Goal: Task Accomplishment & Management: Complete application form

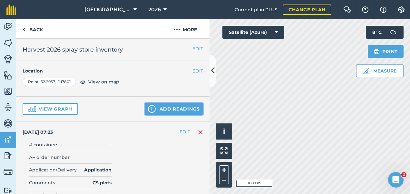
click at [174, 110] on button "Add readings" at bounding box center [174, 109] width 58 height 12
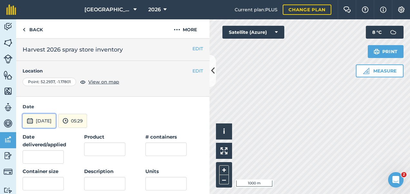
click at [52, 118] on button "[DATE]" at bounding box center [39, 121] width 33 height 14
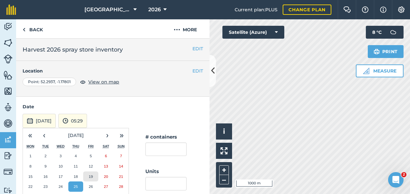
click at [92, 174] on abbr "19" at bounding box center [91, 176] width 4 height 4
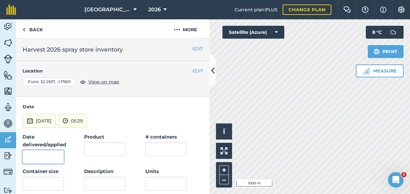
click at [46, 153] on input "Date delivered/applied" at bounding box center [43, 157] width 41 height 14
type input "[DATE]"
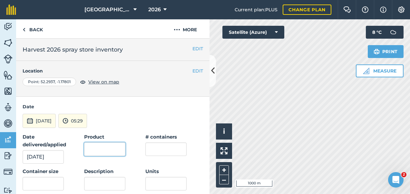
click at [106, 150] on input "Product" at bounding box center [104, 149] width 41 height 14
type input "Buffalo Elite"
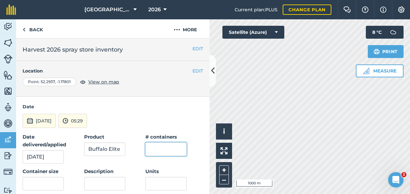
click at [178, 146] on input "text" at bounding box center [165, 149] width 41 height 14
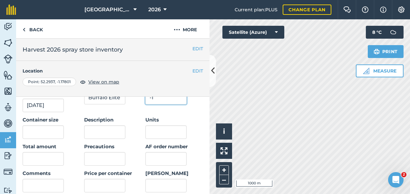
scroll to position [53, 0]
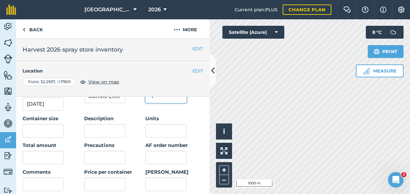
type input "-1"
click at [164, 134] on input "Units" at bounding box center [165, 131] width 41 height 14
type input "L"
click at [40, 131] on input "text" at bounding box center [43, 131] width 41 height 14
type input "10"
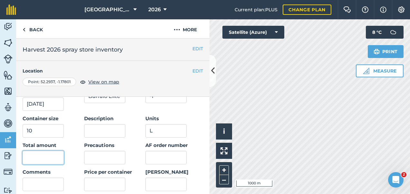
click at [42, 160] on input "text" at bounding box center [43, 158] width 41 height 14
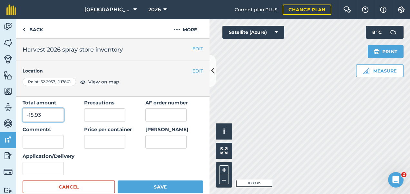
scroll to position [96, 0]
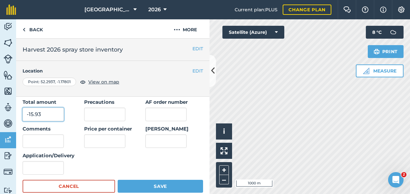
type input "-15.93"
click at [37, 140] on input "Comments" at bounding box center [43, 141] width 41 height 14
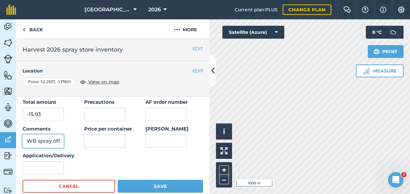
scroll to position [0, 0]
type input "WB spray off"
click at [29, 168] on input "Application/Delivery" at bounding box center [43, 168] width 41 height 14
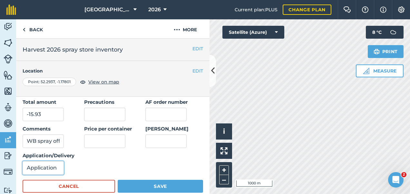
type input "Application"
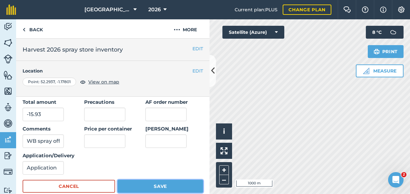
click at [143, 185] on button "Save" at bounding box center [160, 186] width 85 height 13
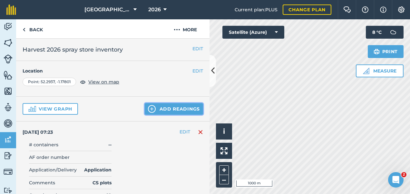
click at [186, 109] on button "Add readings" at bounding box center [174, 109] width 58 height 12
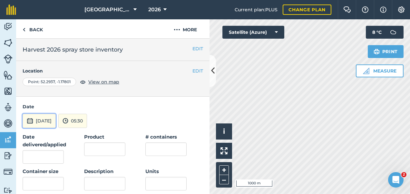
click at [49, 121] on button "[DATE]" at bounding box center [39, 121] width 33 height 14
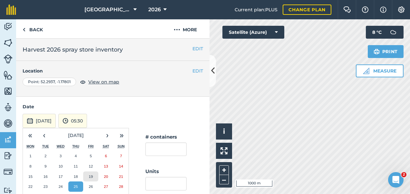
click at [91, 171] on button "19" at bounding box center [90, 176] width 15 height 10
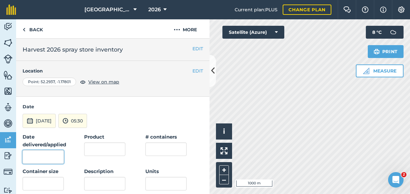
click at [48, 158] on input "Date delivered/applied" at bounding box center [43, 157] width 41 height 14
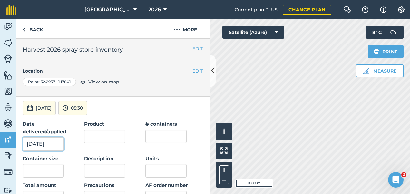
scroll to position [13, 0]
type input "[DATE]"
click at [111, 137] on input "Product" at bounding box center [104, 136] width 41 height 14
type input "Samurai"
click at [165, 137] on input "text" at bounding box center [165, 136] width 41 height 14
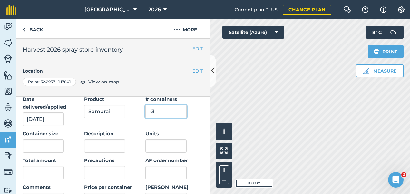
scroll to position [38, 0]
type input "-3"
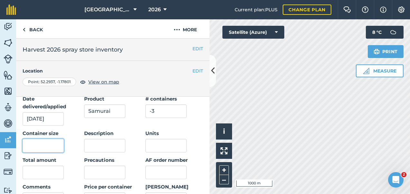
click at [37, 146] on input "text" at bounding box center [43, 146] width 41 height 14
type input "20"
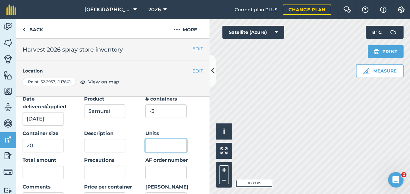
click at [157, 142] on input "Units" at bounding box center [165, 146] width 41 height 14
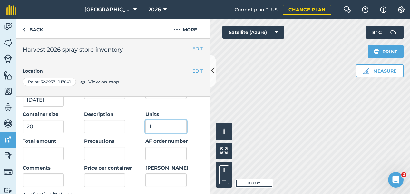
scroll to position [57, 0]
type input "L"
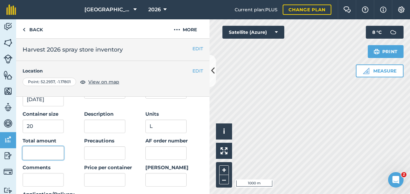
click at [44, 150] on input "text" at bounding box center [43, 153] width 41 height 14
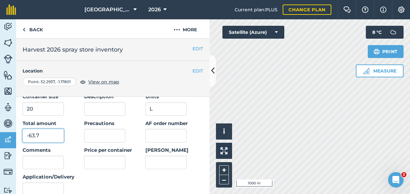
scroll to position [79, 0]
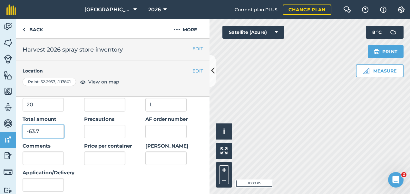
type input "-63.7"
click at [40, 157] on input "Comments" at bounding box center [43, 158] width 41 height 14
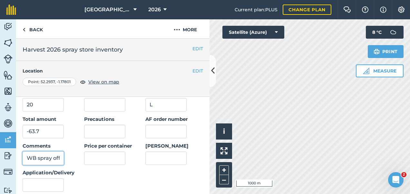
scroll to position [0, 0]
type input "WB spray off"
click at [32, 185] on input "Application/Delivery" at bounding box center [43, 185] width 41 height 14
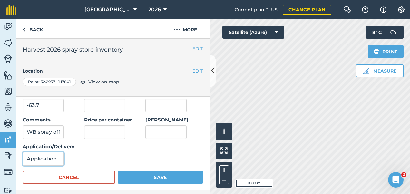
scroll to position [99, 0]
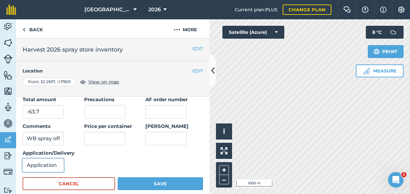
type input "Application"
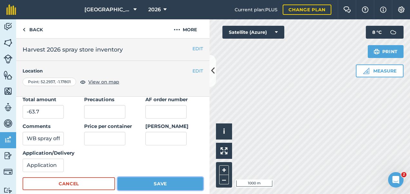
click at [167, 181] on button "Save" at bounding box center [160, 183] width 85 height 13
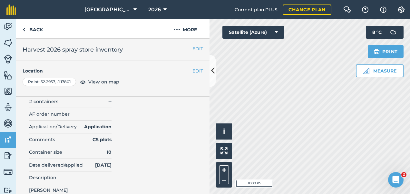
scroll to position [0, 0]
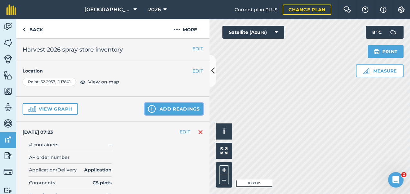
click at [156, 109] on button "Add readings" at bounding box center [174, 109] width 58 height 12
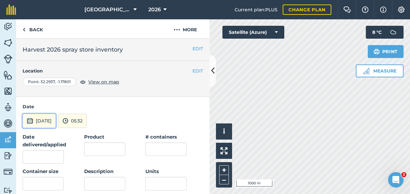
click at [53, 121] on button "[DATE]" at bounding box center [39, 121] width 33 height 14
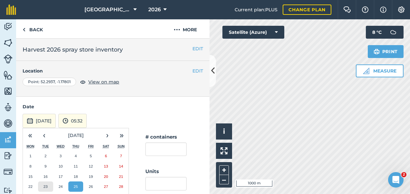
click at [43, 186] on button "23" at bounding box center [45, 186] width 15 height 10
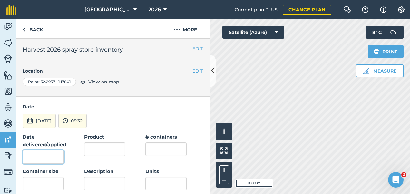
click at [44, 155] on input "Date delivered/applied" at bounding box center [43, 157] width 41 height 14
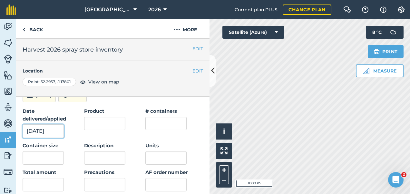
scroll to position [27, 0]
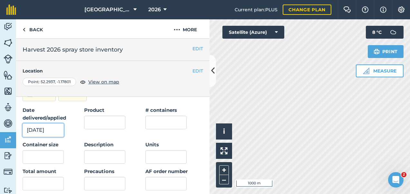
type input "[DATE]"
click at [100, 123] on input "Product" at bounding box center [104, 123] width 41 height 14
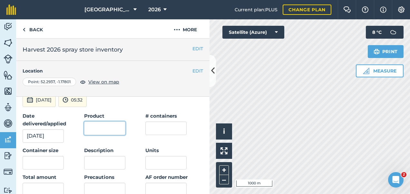
scroll to position [29, 0]
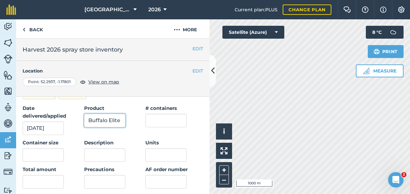
type input "Buffalo Elite"
click at [155, 123] on input "text" at bounding box center [165, 121] width 41 height 14
type input "-1"
click at [35, 153] on input "text" at bounding box center [43, 155] width 41 height 14
type input "10"
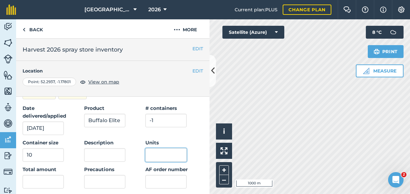
click at [166, 150] on input "Units" at bounding box center [165, 155] width 41 height 14
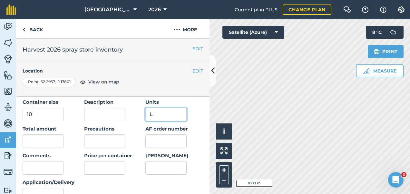
scroll to position [70, 0]
type input "L"
click at [39, 140] on input "text" at bounding box center [43, 141] width 41 height 14
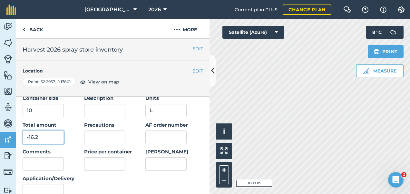
scroll to position [75, 0]
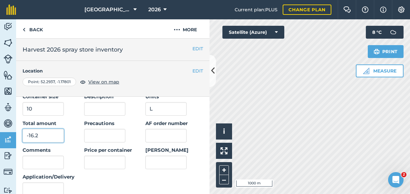
type input "-16.2"
click at [39, 162] on input "Comments" at bounding box center [43, 163] width 41 height 14
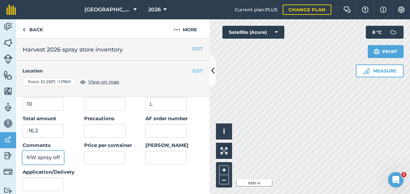
scroll to position [82, 0]
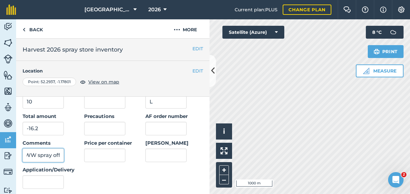
type input "WW spray off"
click at [40, 180] on input "Application/Delivery" at bounding box center [43, 182] width 41 height 14
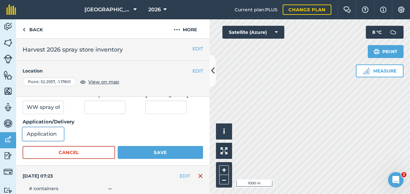
scroll to position [130, 0]
type input "Application"
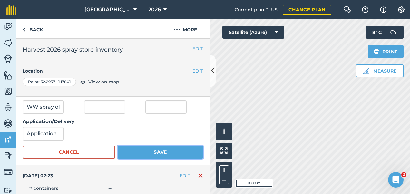
click at [157, 151] on button "Save" at bounding box center [160, 152] width 85 height 13
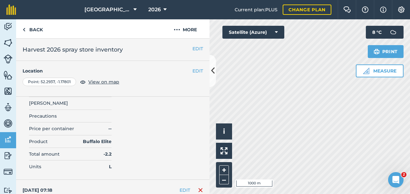
scroll to position [0, 0]
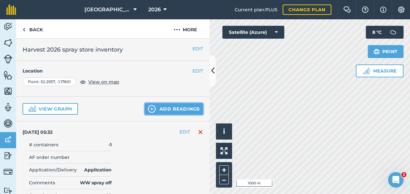
click at [171, 112] on button "Add readings" at bounding box center [174, 109] width 58 height 12
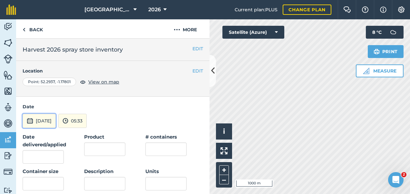
click at [56, 121] on button "[DATE]" at bounding box center [39, 121] width 33 height 14
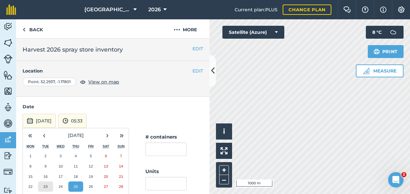
click at [44, 185] on abbr "23" at bounding box center [46, 186] width 4 height 4
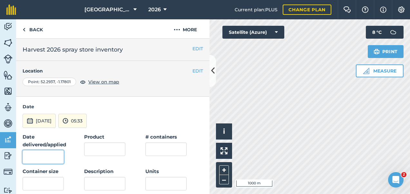
click at [38, 156] on input "Date delivered/applied" at bounding box center [43, 157] width 41 height 14
type input "[DATE]"
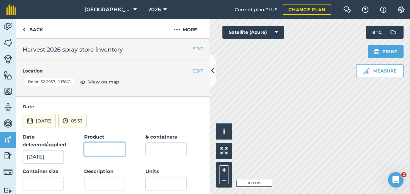
click at [91, 150] on input "Product" at bounding box center [104, 149] width 41 height 14
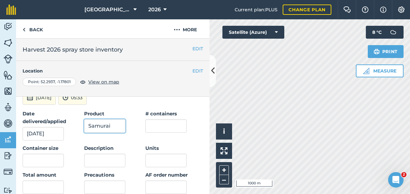
type input "Samurai"
click at [170, 129] on input "text" at bounding box center [165, 126] width 41 height 14
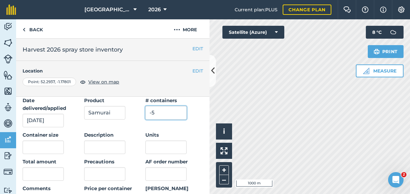
scroll to position [38, 0]
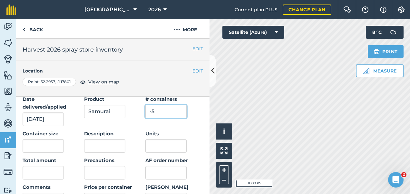
type input "-5"
click at [154, 141] on input "Units" at bounding box center [165, 146] width 41 height 14
type input "L"
click at [48, 146] on input "text" at bounding box center [43, 146] width 41 height 14
type input "20"
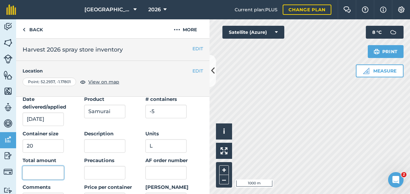
click at [41, 170] on input "text" at bounding box center [43, 173] width 41 height 14
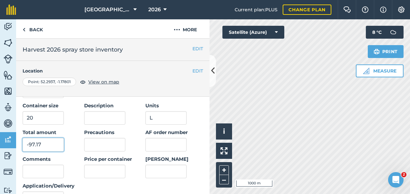
scroll to position [66, 0]
type input "-97.17"
click at [41, 172] on input "Comments" at bounding box center [43, 171] width 41 height 14
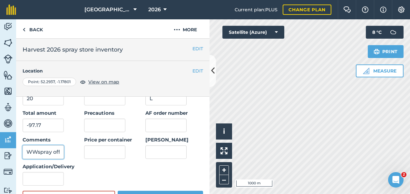
scroll to position [88, 0]
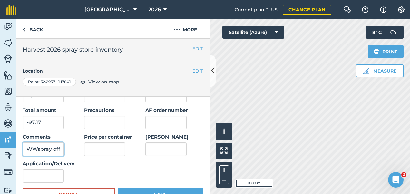
type input "WWspray off"
click at [40, 173] on input "Application/Delivery" at bounding box center [43, 176] width 41 height 14
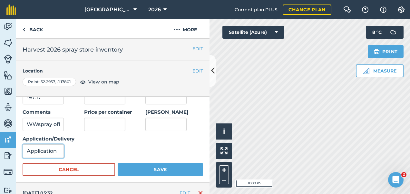
scroll to position [113, 0]
type input "Application"
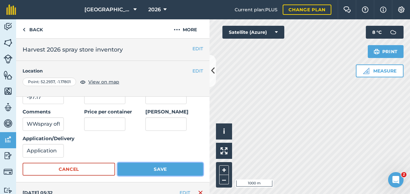
click at [152, 169] on button "Save" at bounding box center [160, 169] width 85 height 13
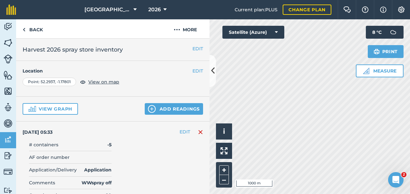
scroll to position [0, 0]
click at [33, 28] on link "Back" at bounding box center [32, 28] width 33 height 19
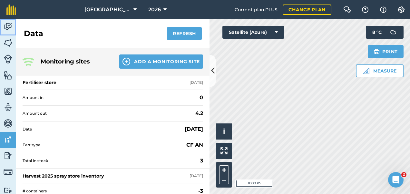
click at [10, 28] on img at bounding box center [8, 27] width 9 height 10
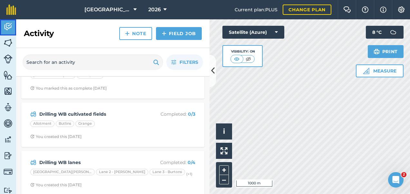
scroll to position [173, 0]
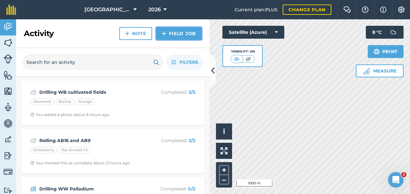
click at [173, 33] on link "Field Job" at bounding box center [179, 33] width 46 height 13
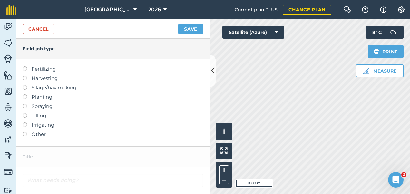
click at [24, 132] on label at bounding box center [27, 132] width 9 height 0
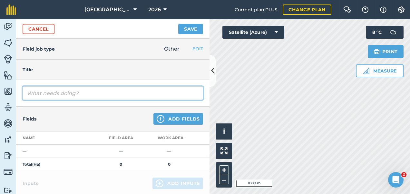
click at [51, 93] on input "text" at bounding box center [113, 93] width 180 height 14
type input "Rolling WB"
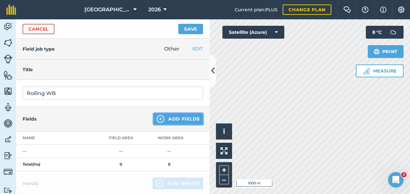
click at [187, 119] on button "Add Fields" at bounding box center [178, 119] width 50 height 12
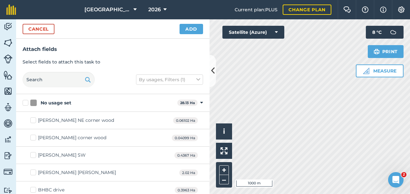
checkbox input "true"
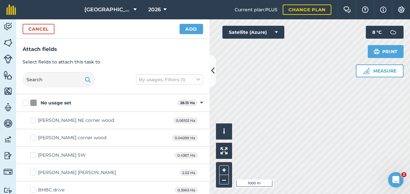
checkbox input "true"
click at [193, 28] on button "Add" at bounding box center [192, 29] width 24 height 10
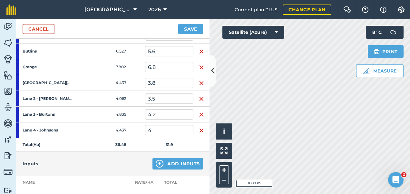
scroll to position [117, 0]
click at [193, 31] on button "Save" at bounding box center [190, 29] width 25 height 10
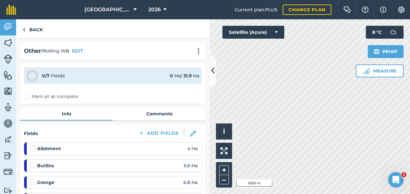
click at [28, 96] on label "Mark all as complete" at bounding box center [51, 96] width 54 height 7
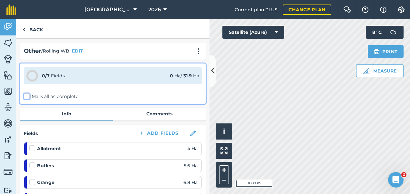
click at [28, 96] on input "Mark all as complete" at bounding box center [26, 95] width 4 height 4
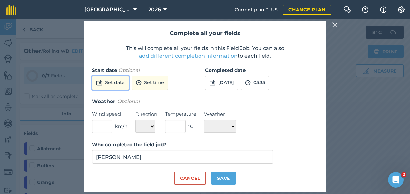
click at [114, 83] on button "Set date" at bounding box center [110, 83] width 37 height 14
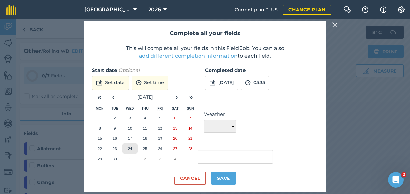
click at [129, 149] on abbr "24" at bounding box center [130, 148] width 4 height 4
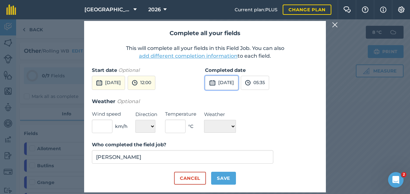
click at [230, 87] on button "[DATE]" at bounding box center [221, 83] width 33 height 14
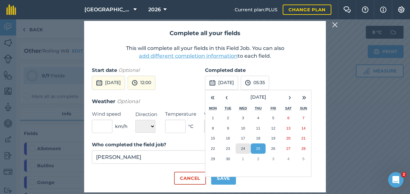
click at [240, 147] on button "24" at bounding box center [243, 148] width 15 height 10
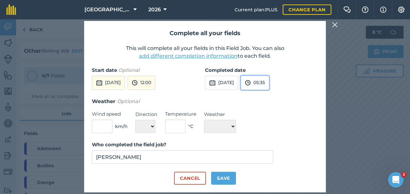
click at [269, 82] on button "05:35" at bounding box center [255, 83] width 28 height 14
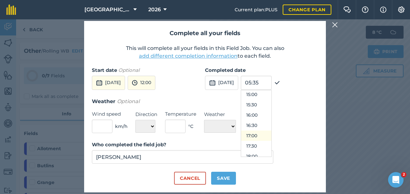
scroll to position [311, 0]
click at [270, 133] on button "17:00" at bounding box center [256, 135] width 30 height 10
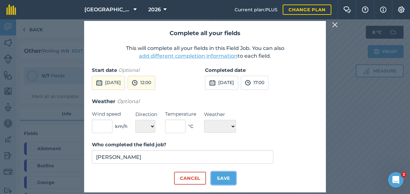
click at [224, 181] on button "Save" at bounding box center [223, 178] width 25 height 13
checkbox input "true"
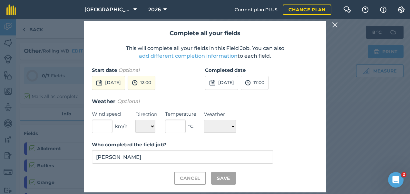
checkbox input "true"
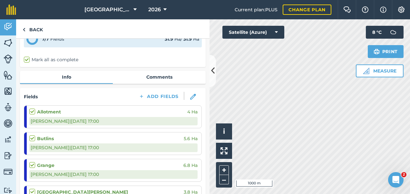
scroll to position [37, 0]
click at [32, 108] on label at bounding box center [33, 108] width 8 height 0
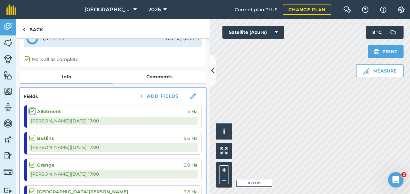
click at [32, 110] on input "checkbox" at bounding box center [31, 110] width 4 height 4
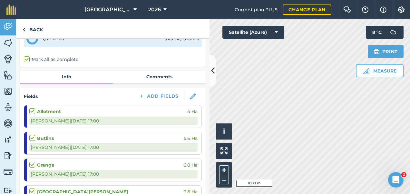
checkbox input "true"
checkbox input "false"
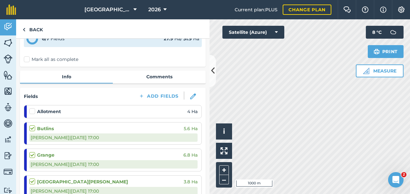
click at [30, 125] on label at bounding box center [33, 125] width 8 height 0
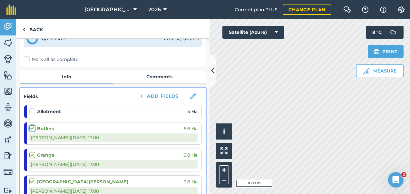
click at [30, 126] on input "checkbox" at bounding box center [31, 127] width 4 height 4
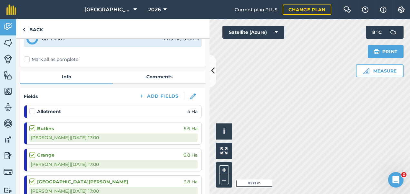
checkbox input "false"
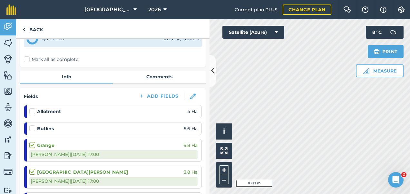
click at [33, 142] on label at bounding box center [33, 142] width 8 height 0
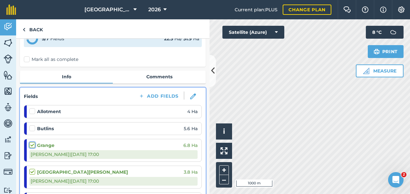
click at [33, 144] on input "checkbox" at bounding box center [31, 144] width 4 height 4
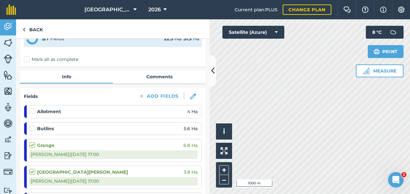
checkbox input "false"
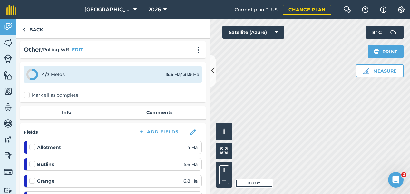
scroll to position [0, 0]
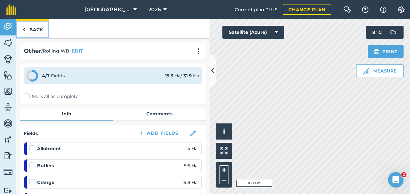
click at [37, 28] on link "Back" at bounding box center [32, 28] width 33 height 19
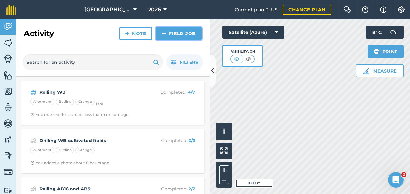
click at [173, 32] on link "Field Job" at bounding box center [179, 33] width 46 height 13
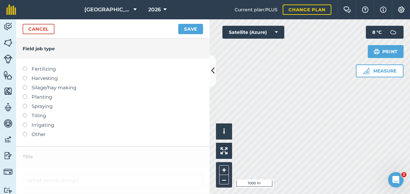
click at [25, 104] on label at bounding box center [27, 104] width 9 height 0
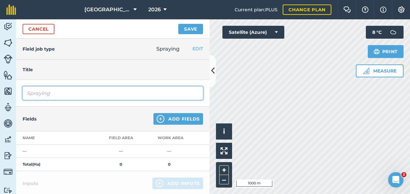
click at [73, 97] on input "Spraying" at bounding box center [113, 93] width 180 height 14
type input "Spraying WB pre-em"
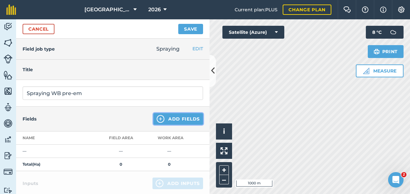
click at [183, 120] on button "Add Fields" at bounding box center [178, 119] width 50 height 12
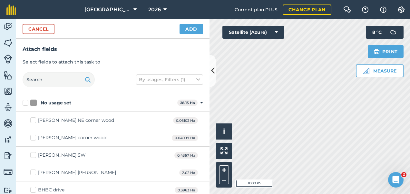
checkbox input "true"
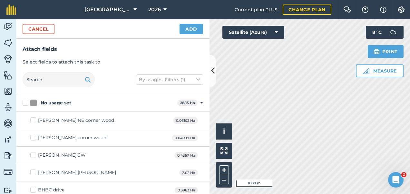
checkbox input "true"
click at [187, 29] on button "Add" at bounding box center [192, 29] width 24 height 10
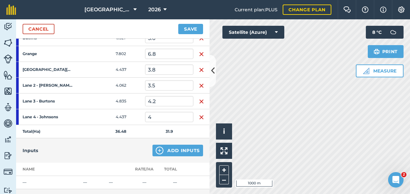
scroll to position [131, 0]
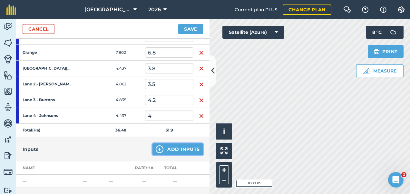
click at [181, 149] on button "Add Inputs" at bounding box center [177, 149] width 51 height 12
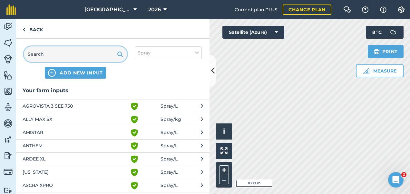
click at [69, 53] on input "text" at bounding box center [75, 53] width 103 height 15
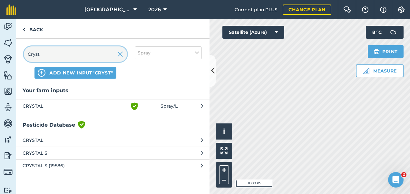
type input "Cryst"
click at [52, 107] on span "CRYSTAL" at bounding box center [75, 106] width 105 height 8
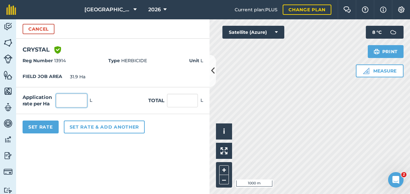
click at [72, 103] on input "text" at bounding box center [71, 101] width 31 height 14
type input "4"
type input "127.6"
click at [182, 98] on input "127.6" at bounding box center [182, 101] width 31 height 14
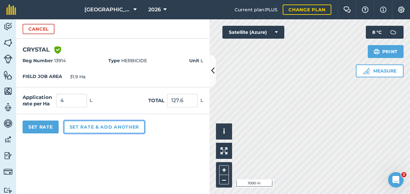
click at [108, 125] on button "Set rate & add another" at bounding box center [104, 127] width 81 height 13
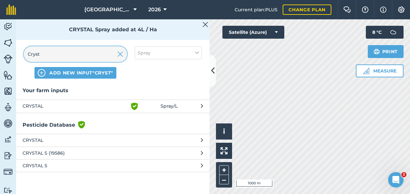
drag, startPoint x: 58, startPoint y: 55, endPoint x: 13, endPoint y: 58, distance: 45.2
click at [14, 58] on div "Activity Fields Livestock Features Maps Team Vehicles Data Reporting Billing Tu…" at bounding box center [205, 106] width 410 height 175
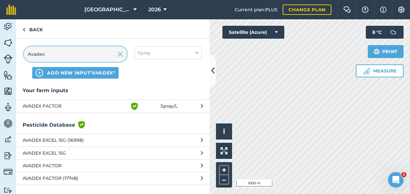
type input "Avadex"
click at [55, 102] on span "AVADEX FACTOR" at bounding box center [75, 106] width 105 height 8
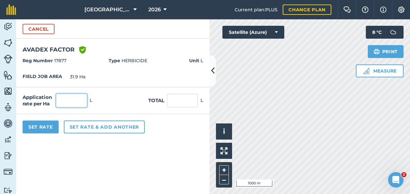
click at [70, 103] on input "text" at bounding box center [71, 101] width 31 height 14
type input "3.6"
type input "114.84"
click at [179, 98] on input "114.84" at bounding box center [182, 101] width 31 height 14
click at [43, 125] on button "Set Rate" at bounding box center [41, 127] width 36 height 13
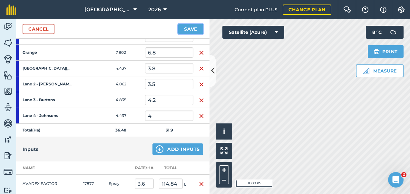
click at [193, 27] on button "Save" at bounding box center [190, 29] width 25 height 10
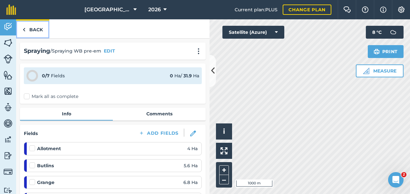
click at [31, 27] on link "Back" at bounding box center [32, 28] width 33 height 19
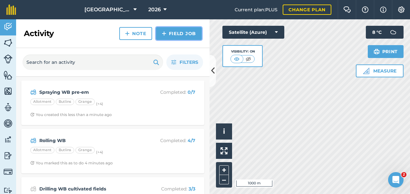
click at [188, 35] on link "Field Job" at bounding box center [179, 33] width 46 height 13
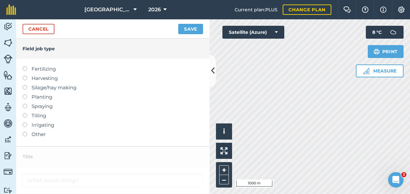
click at [36, 107] on label "Spraying" at bounding box center [113, 106] width 180 height 8
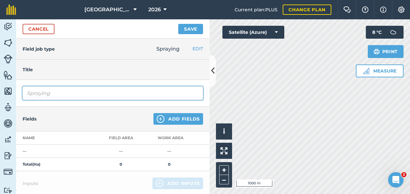
click at [60, 98] on input "Spraying" at bounding box center [113, 93] width 180 height 14
type input "Spraying WW pre-em"
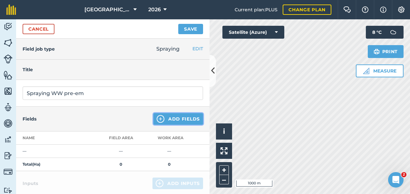
click at [178, 119] on button "Add Fields" at bounding box center [178, 119] width 50 height 12
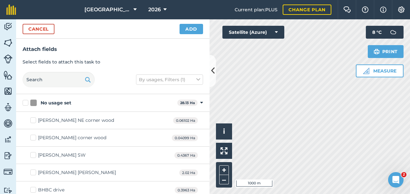
checkbox input "true"
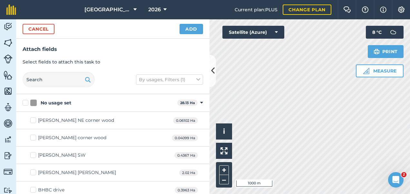
checkbox input "true"
click at [189, 29] on button "Add" at bounding box center [192, 29] width 24 height 10
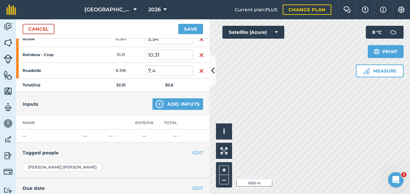
scroll to position [130, 0]
click at [168, 104] on button "Add Inputs" at bounding box center [177, 104] width 51 height 12
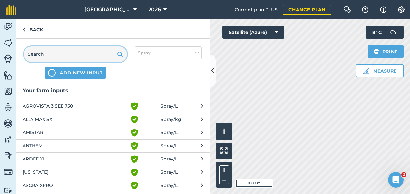
click at [47, 55] on input "text" at bounding box center [75, 53] width 103 height 15
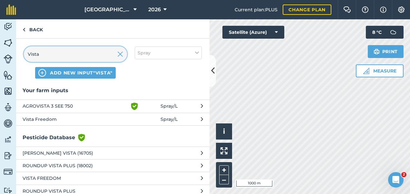
type input "Vista"
click at [50, 119] on span "Vista Freedom" at bounding box center [75, 119] width 105 height 7
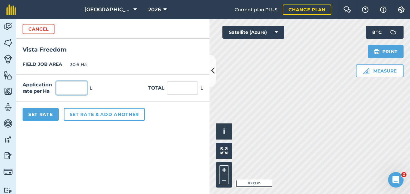
click at [78, 86] on input "text" at bounding box center [71, 88] width 31 height 14
type input "0.6"
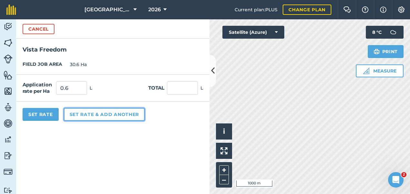
type input "18.36"
click at [88, 113] on button "Set rate & add another" at bounding box center [104, 114] width 81 height 13
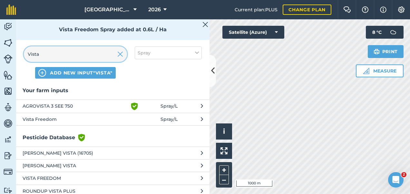
drag, startPoint x: 58, startPoint y: 55, endPoint x: 20, endPoint y: 62, distance: 39.3
click at [20, 62] on div "Vista ADD NEW INPUT "Vista" Spray" at bounding box center [112, 63] width 193 height 48
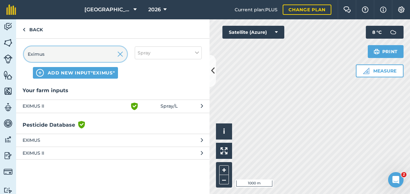
type input "Eximus"
click at [35, 104] on span "EXIMUS II" at bounding box center [75, 106] width 105 height 8
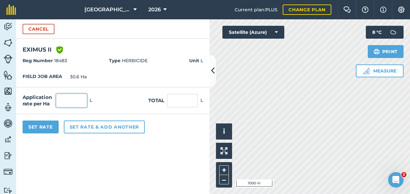
click at [67, 97] on input "text" at bounding box center [71, 101] width 31 height 14
type input "2.007"
click at [184, 103] on input "61.414" at bounding box center [182, 101] width 31 height 14
drag, startPoint x: 188, startPoint y: 99, endPoint x: 170, endPoint y: 101, distance: 17.8
click at [170, 101] on input "61.414" at bounding box center [182, 101] width 31 height 14
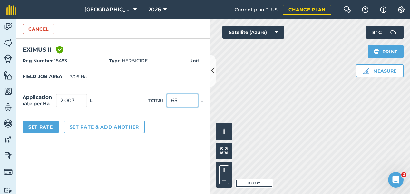
type input "65"
type input "2.124"
click at [157, 160] on form "Cancel EXIMUS II Green shield with white tick Reg Number 18483 Type HERBICIDE U…" at bounding box center [112, 106] width 193 height 175
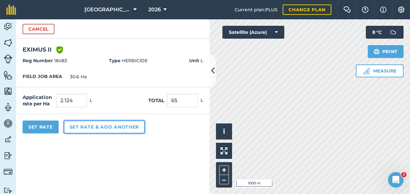
click at [90, 123] on button "Set rate & add another" at bounding box center [104, 127] width 81 height 13
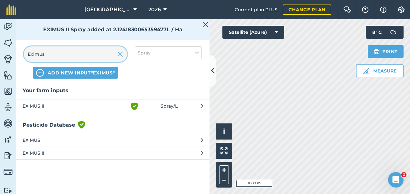
drag, startPoint x: 55, startPoint y: 54, endPoint x: 18, endPoint y: 56, distance: 37.1
click at [19, 56] on div "Eximus ADD NEW INPUT "Eximus" Spray" at bounding box center [112, 63] width 193 height 48
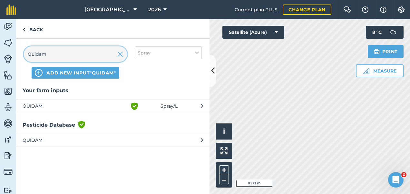
type input "Quidam"
click at [59, 105] on span "QUIDAM" at bounding box center [75, 106] width 105 height 8
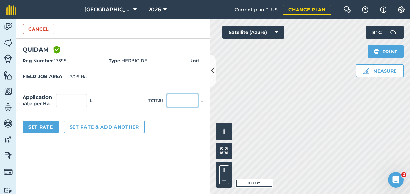
click at [184, 99] on input "text" at bounding box center [182, 101] width 31 height 14
type input "96"
type input "3.137"
click at [131, 149] on form "Cancel QUIDAM Green shield with white tick Reg Number 17595 Type HERBICIDE Unit…" at bounding box center [112, 106] width 193 height 175
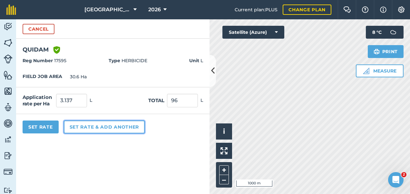
click at [89, 127] on button "Set rate & add another" at bounding box center [104, 127] width 81 height 13
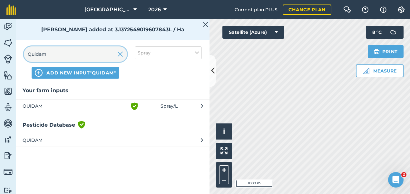
drag, startPoint x: 56, startPoint y: 52, endPoint x: 15, endPoint y: 54, distance: 40.7
click at [16, 54] on div "Quidam ADD NEW INPUT "Quidam" Spray" at bounding box center [112, 63] width 193 height 48
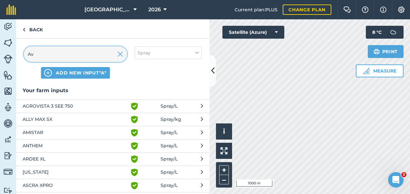
type input "Av"
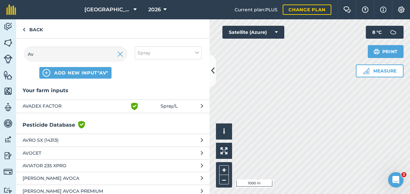
click at [66, 105] on span "AVADEX FACTOR" at bounding box center [75, 106] width 105 height 8
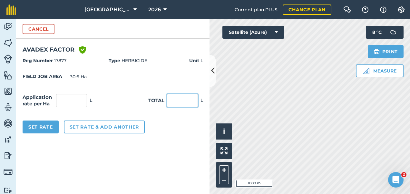
click at [181, 100] on input "text" at bounding box center [182, 101] width 31 height 14
type input "116"
type input "3.791"
click at [170, 146] on form "Cancel AVADEX FACTOR Green shield with white tick Reg Number 17877 Type HERBICI…" at bounding box center [112, 106] width 193 height 175
click at [47, 126] on button "Set Rate" at bounding box center [41, 127] width 36 height 13
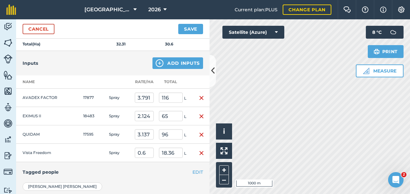
scroll to position [173, 0]
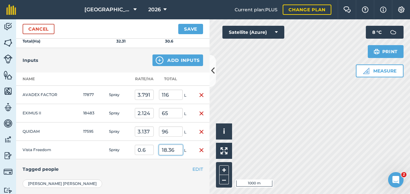
drag, startPoint x: 174, startPoint y: 148, endPoint x: 155, endPoint y: 149, distance: 18.7
click at [156, 150] on tr "Vista Freedom Spray 0.6 18.36 L" at bounding box center [112, 150] width 193 height 18
type input "19.43"
type input "0.635"
click at [153, 170] on h4 "Tagged people" at bounding box center [113, 169] width 180 height 7
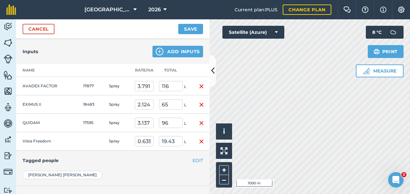
scroll to position [182, 0]
click at [186, 28] on button "Save" at bounding box center [190, 29] width 25 height 10
